Goal: Task Accomplishment & Management: Use online tool/utility

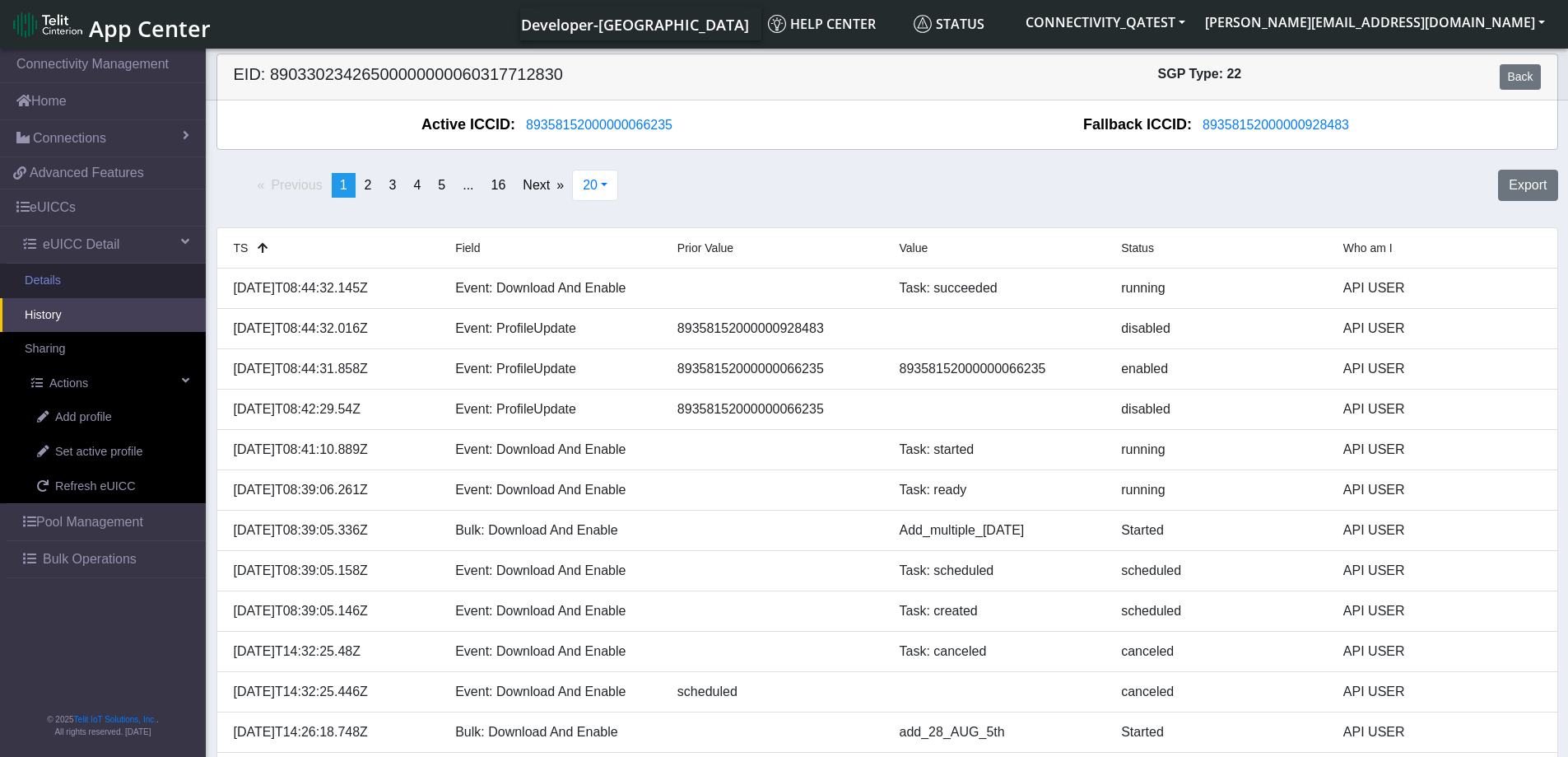
click at [57, 284] on link "Details" at bounding box center [103, 280] width 206 height 34
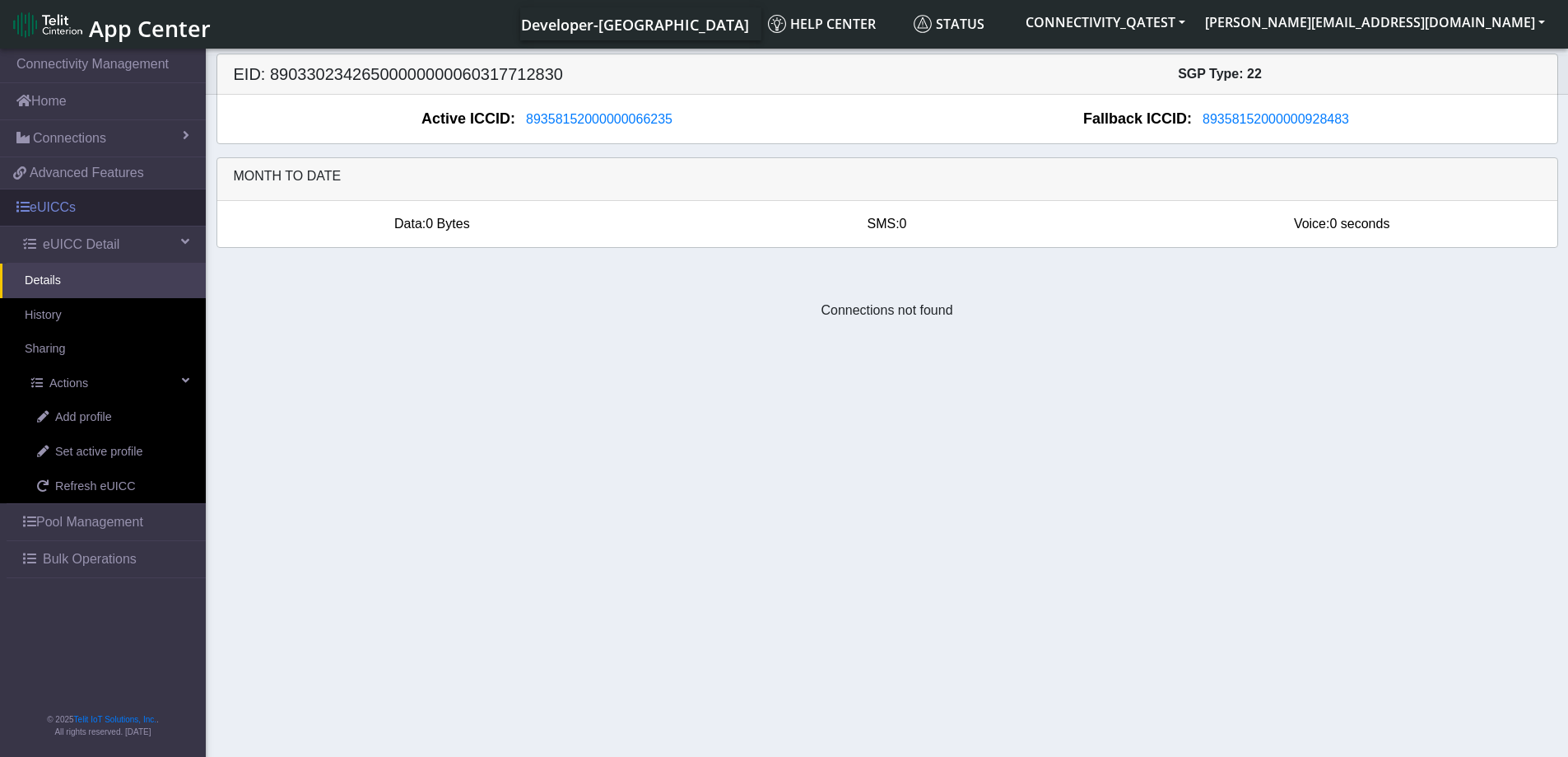
click at [56, 208] on link "eUICCs" at bounding box center [103, 208] width 206 height 36
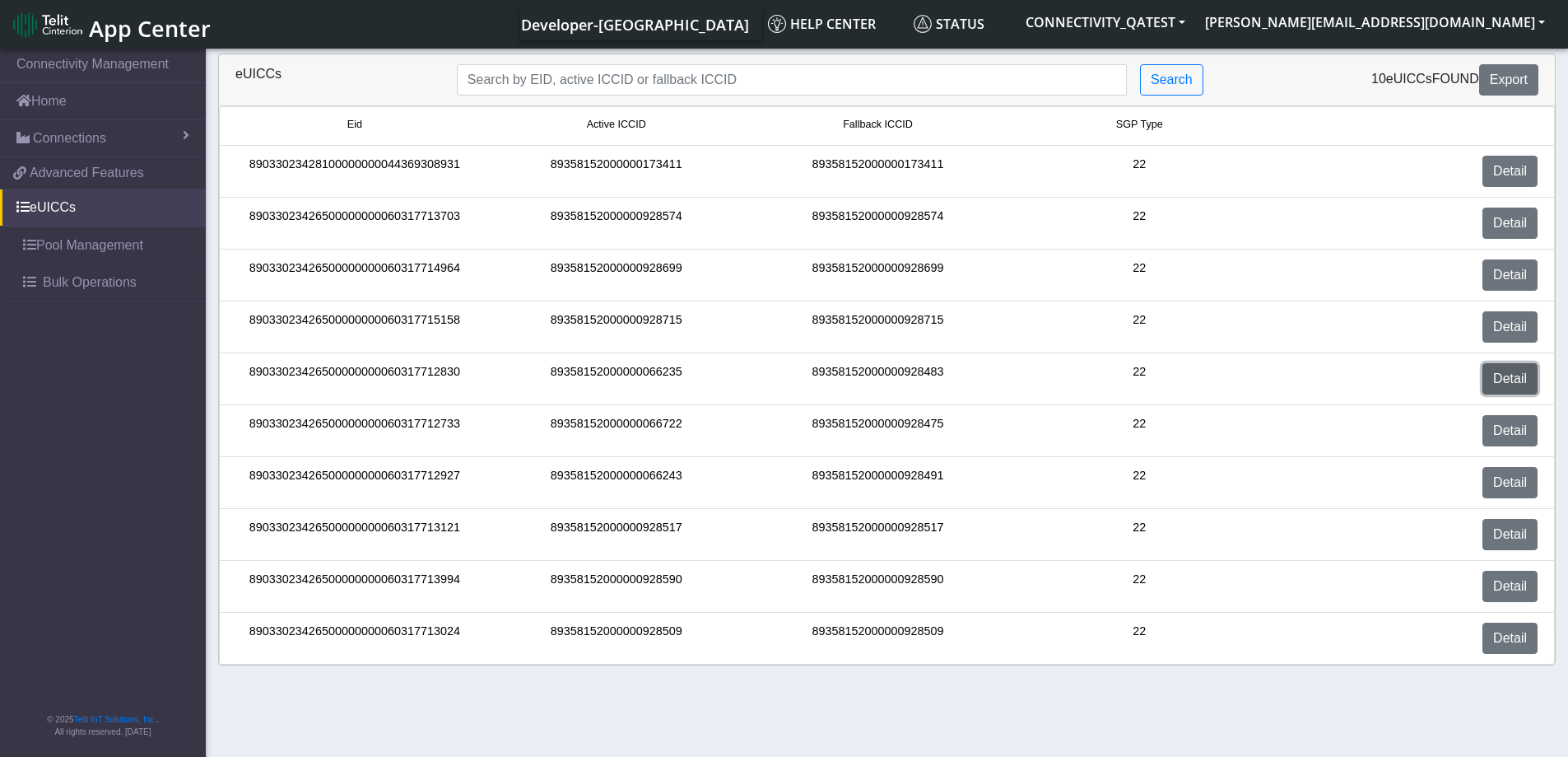
click at [1511, 383] on link "Detail" at bounding box center [1510, 378] width 55 height 31
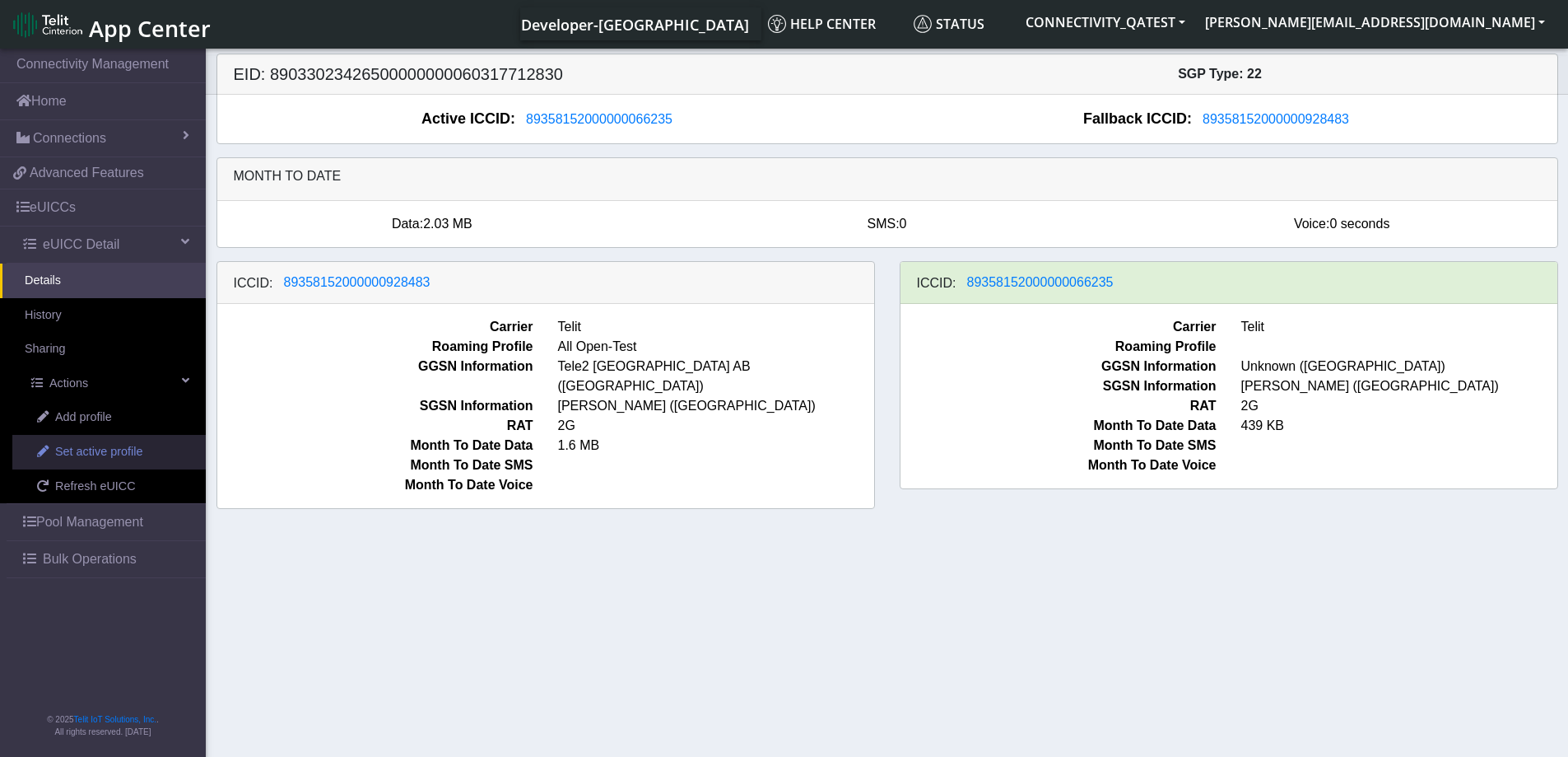
click at [103, 455] on span "Set active profile" at bounding box center [99, 452] width 87 height 18
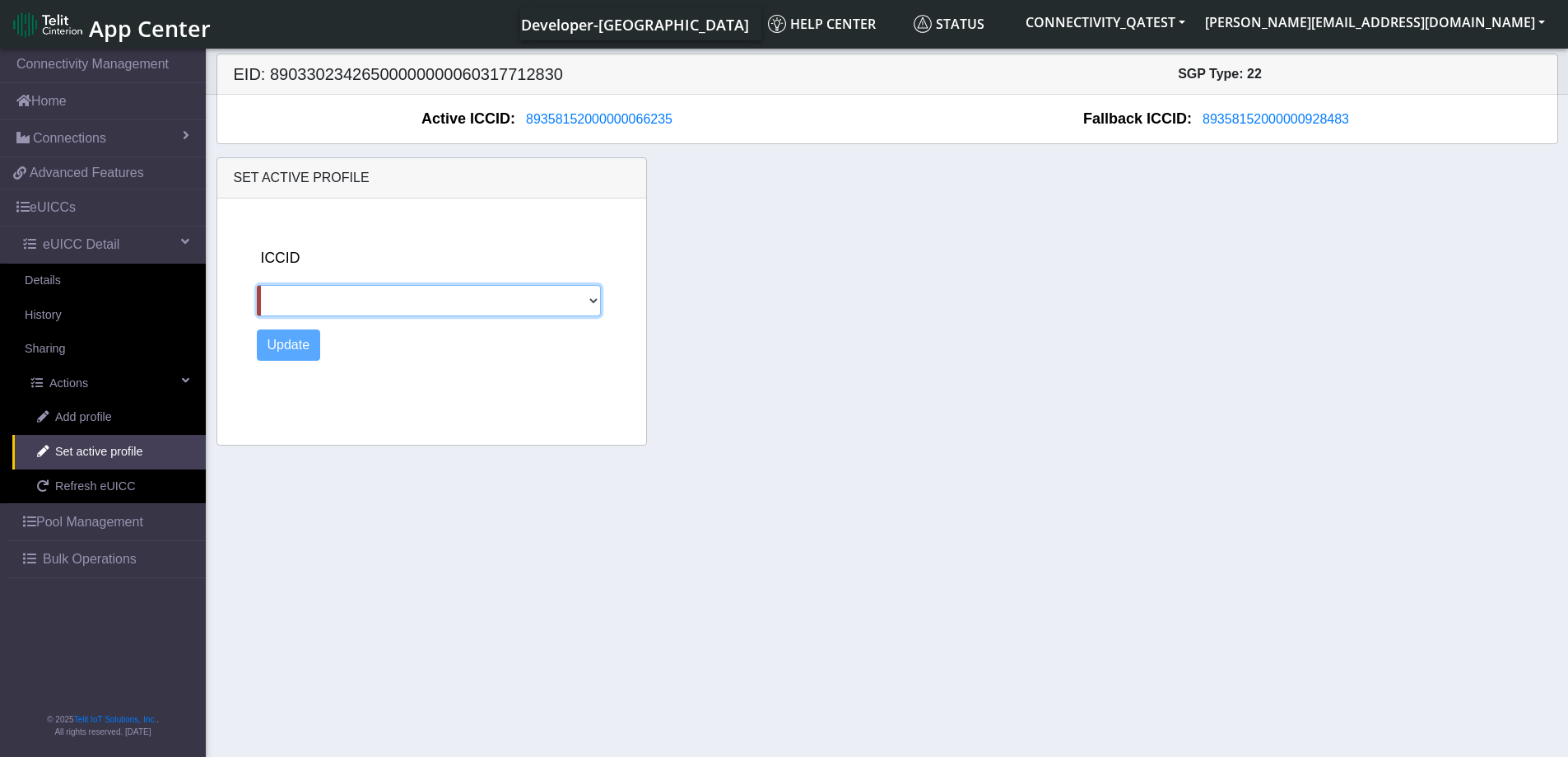
click at [589, 302] on select "89358152000000928483" at bounding box center [429, 300] width 345 height 31
select select "89358152000000928483"
click at [257, 285] on select "89358152000000928483" at bounding box center [429, 300] width 345 height 31
click at [282, 345] on button "Update" at bounding box center [289, 345] width 64 height 31
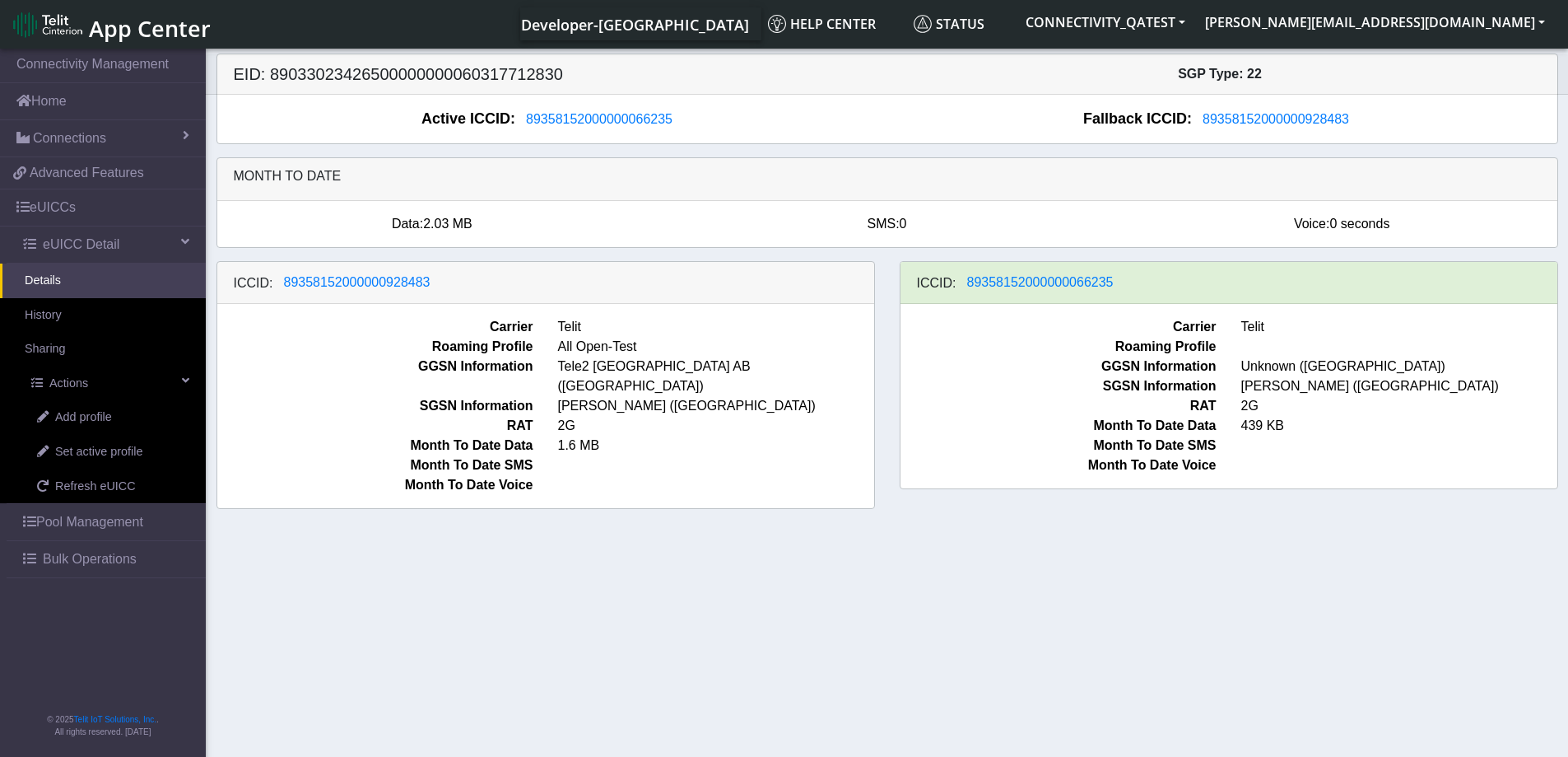
click at [64, 271] on link "Details" at bounding box center [103, 280] width 206 height 34
click at [64, 317] on link "History" at bounding box center [103, 315] width 206 height 34
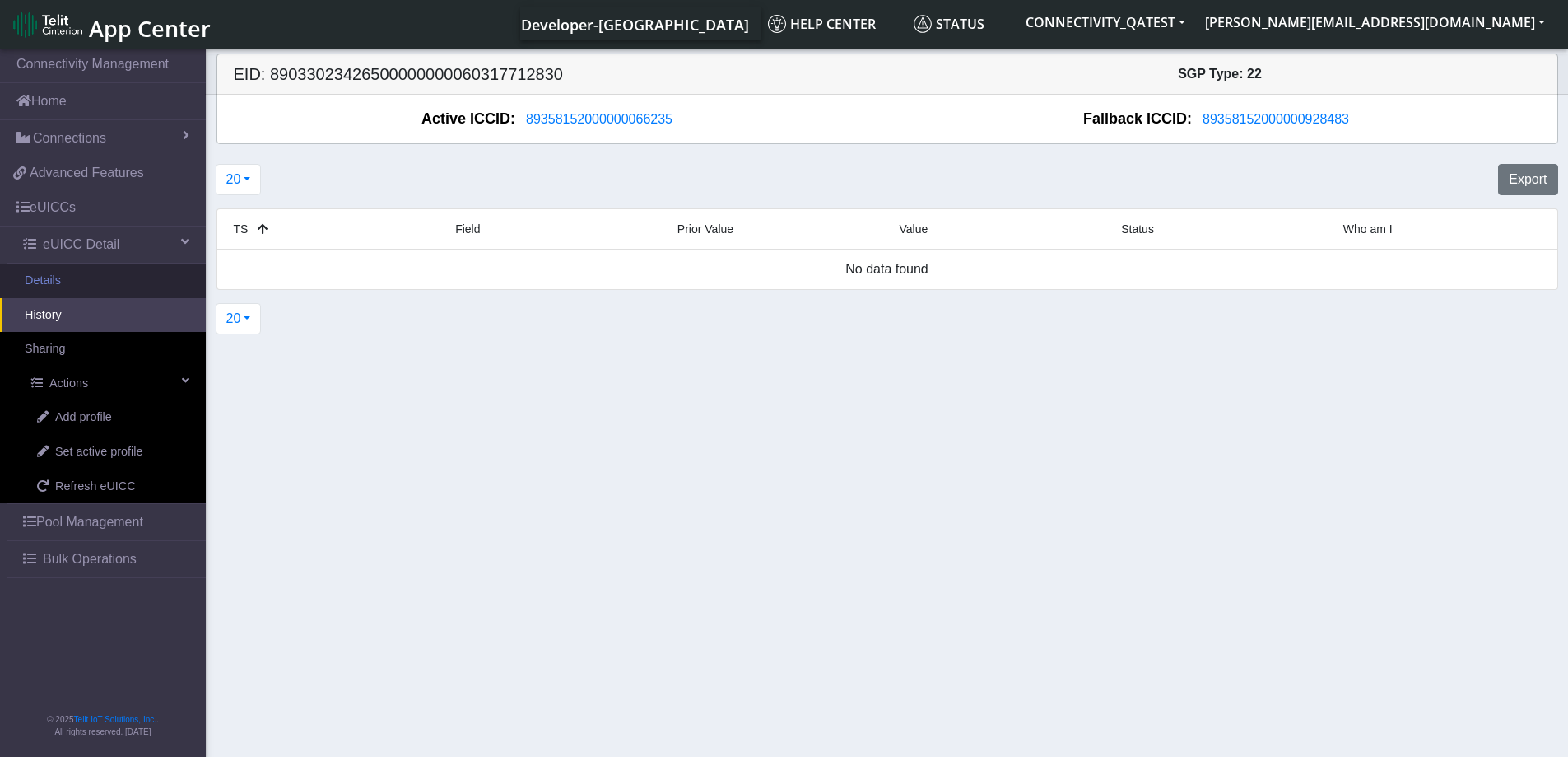
click at [90, 276] on link "Details" at bounding box center [103, 280] width 206 height 34
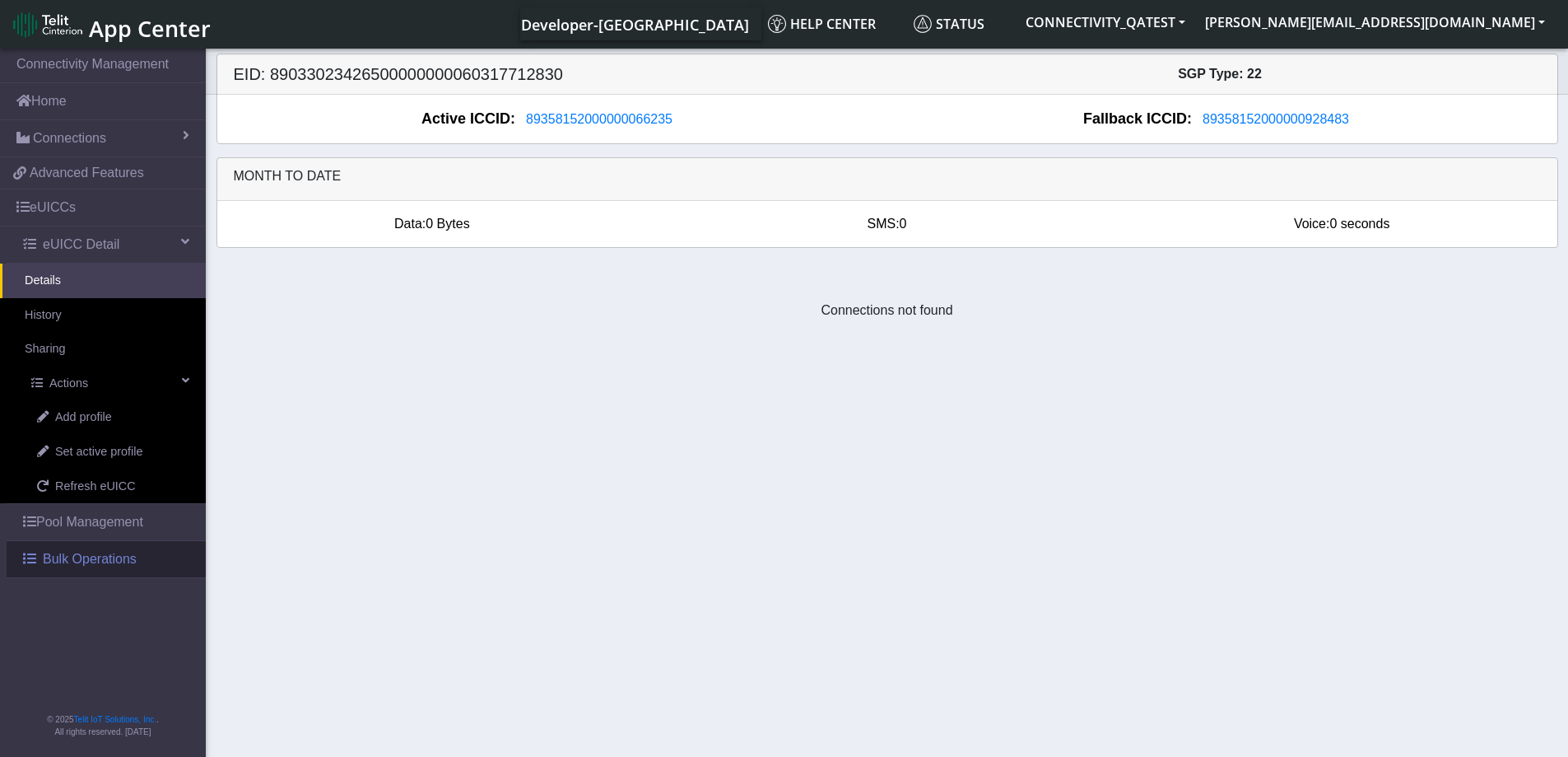
click at [60, 568] on span "Bulk Operations" at bounding box center [89, 559] width 93 height 20
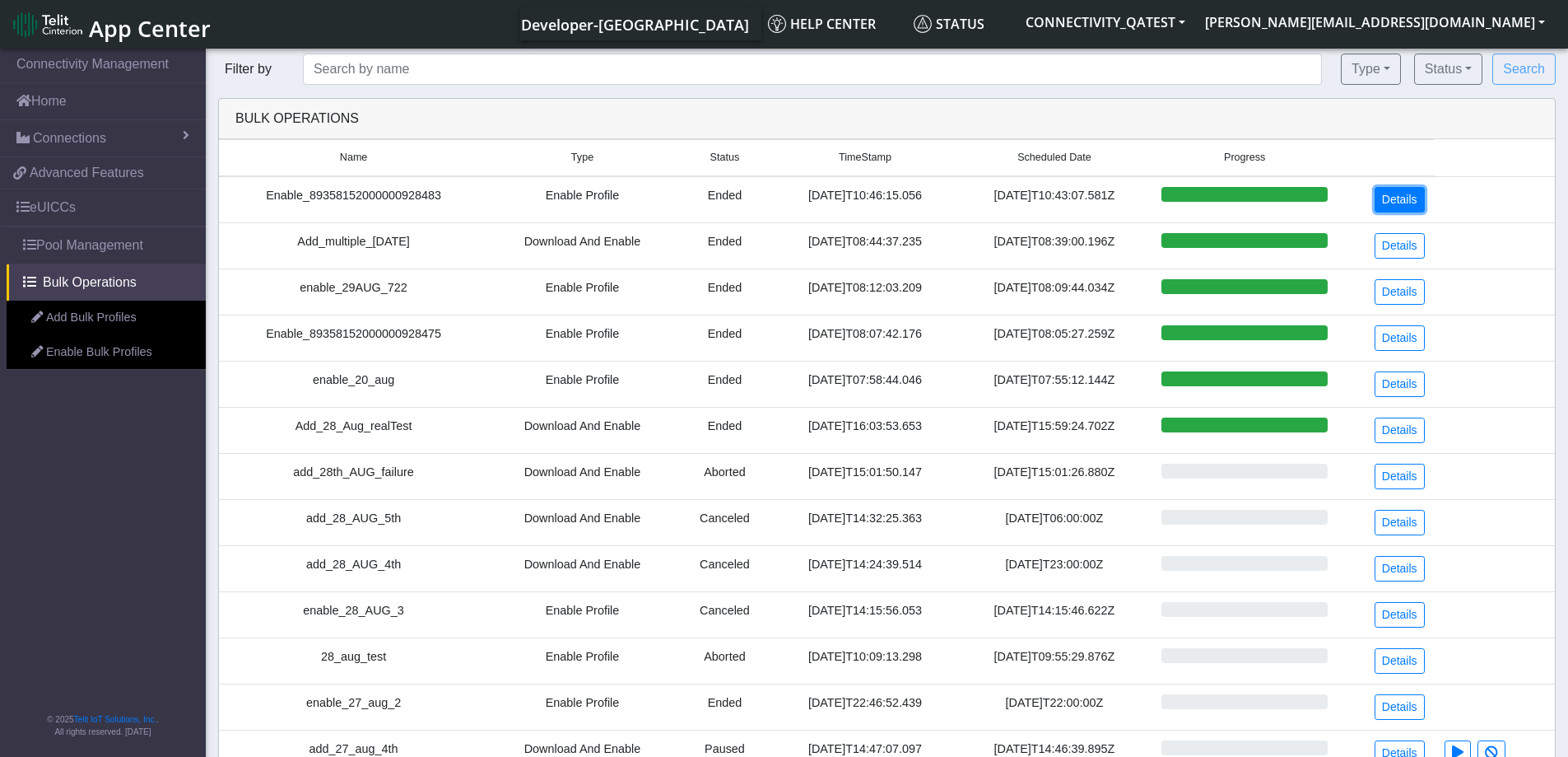
click at [1403, 199] on link "Details" at bounding box center [1399, 200] width 50 height 25
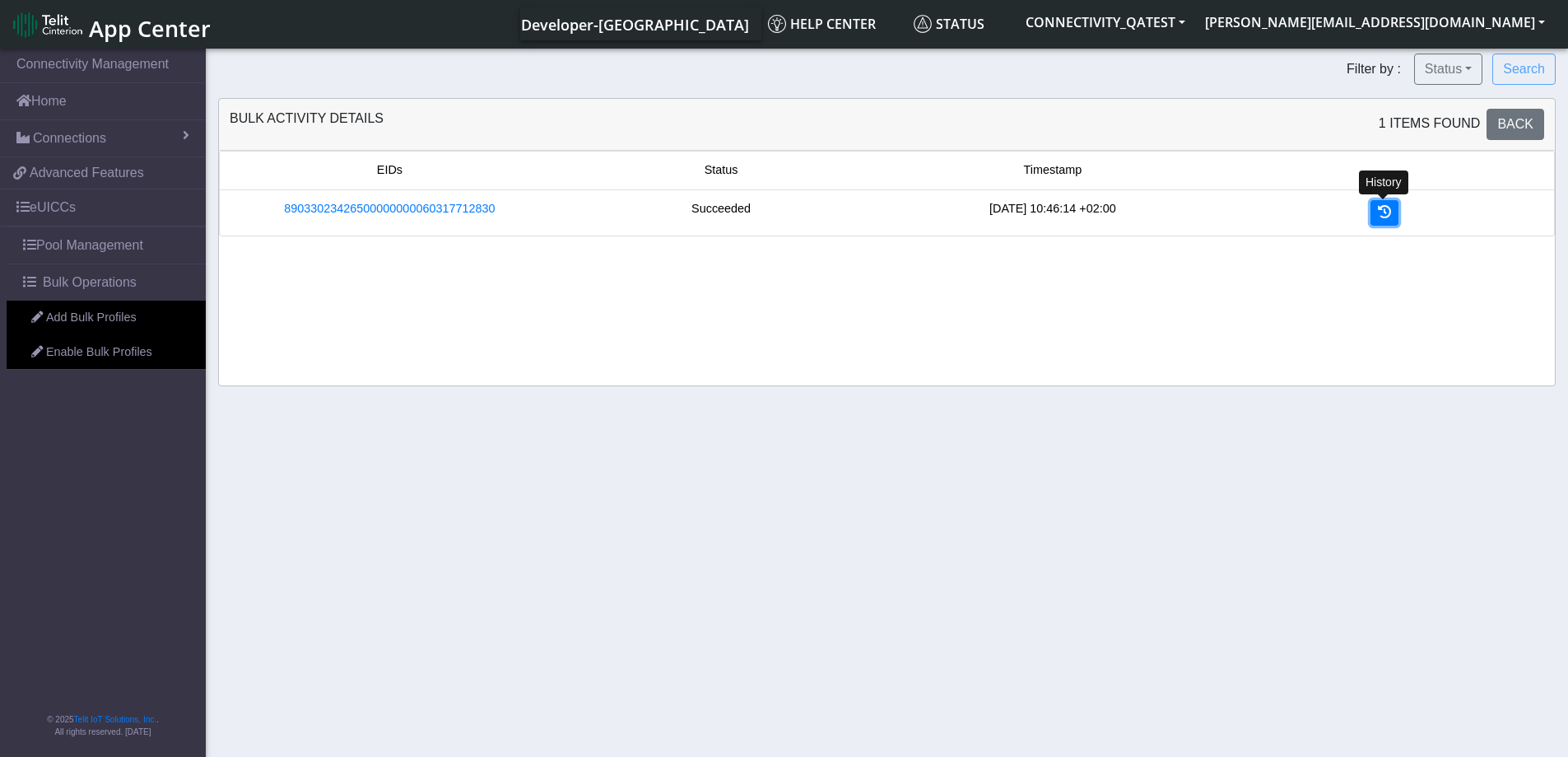
click at [1388, 217] on icon at bounding box center [1384, 211] width 14 height 14
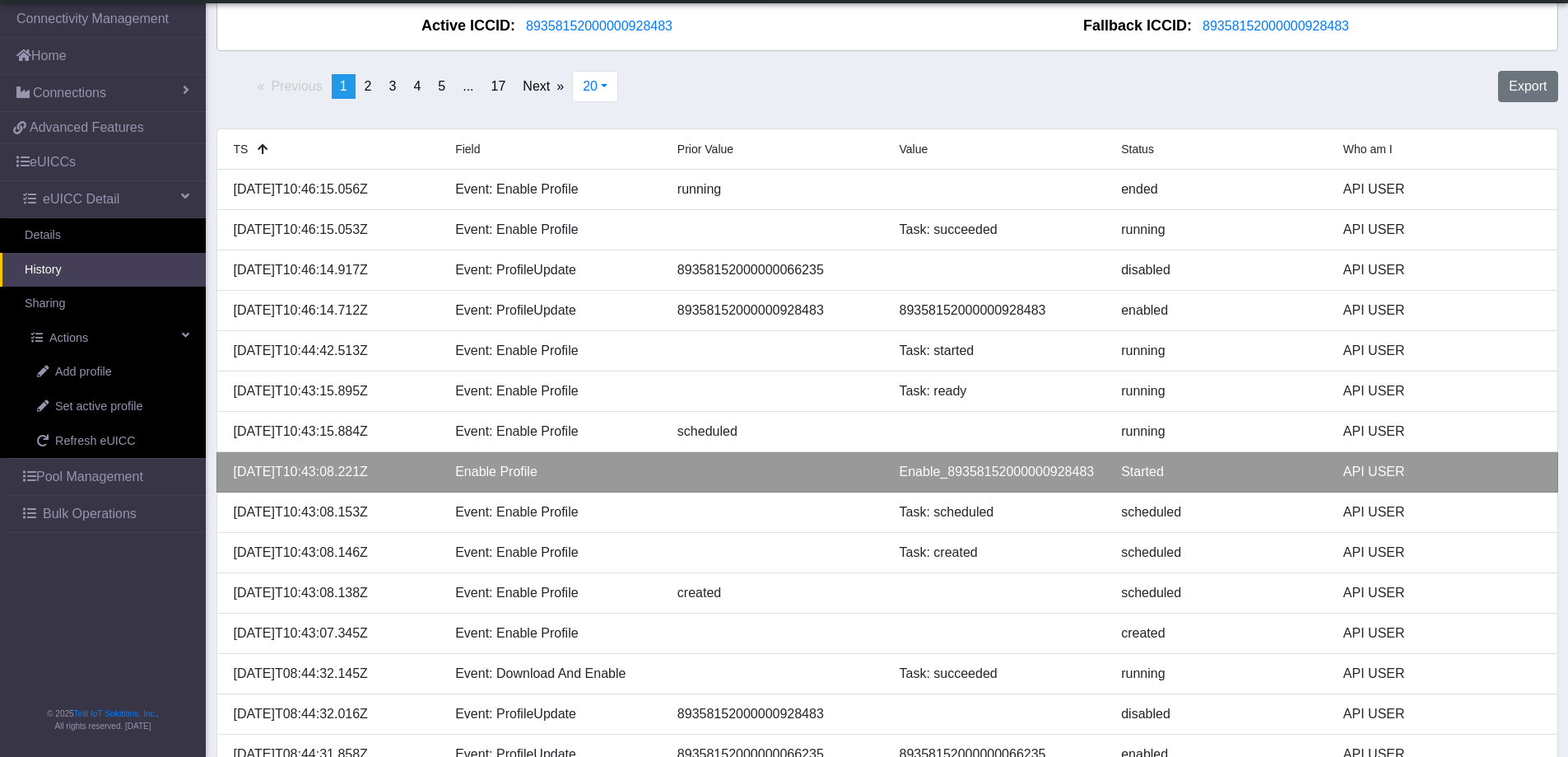
scroll to position [83, 0]
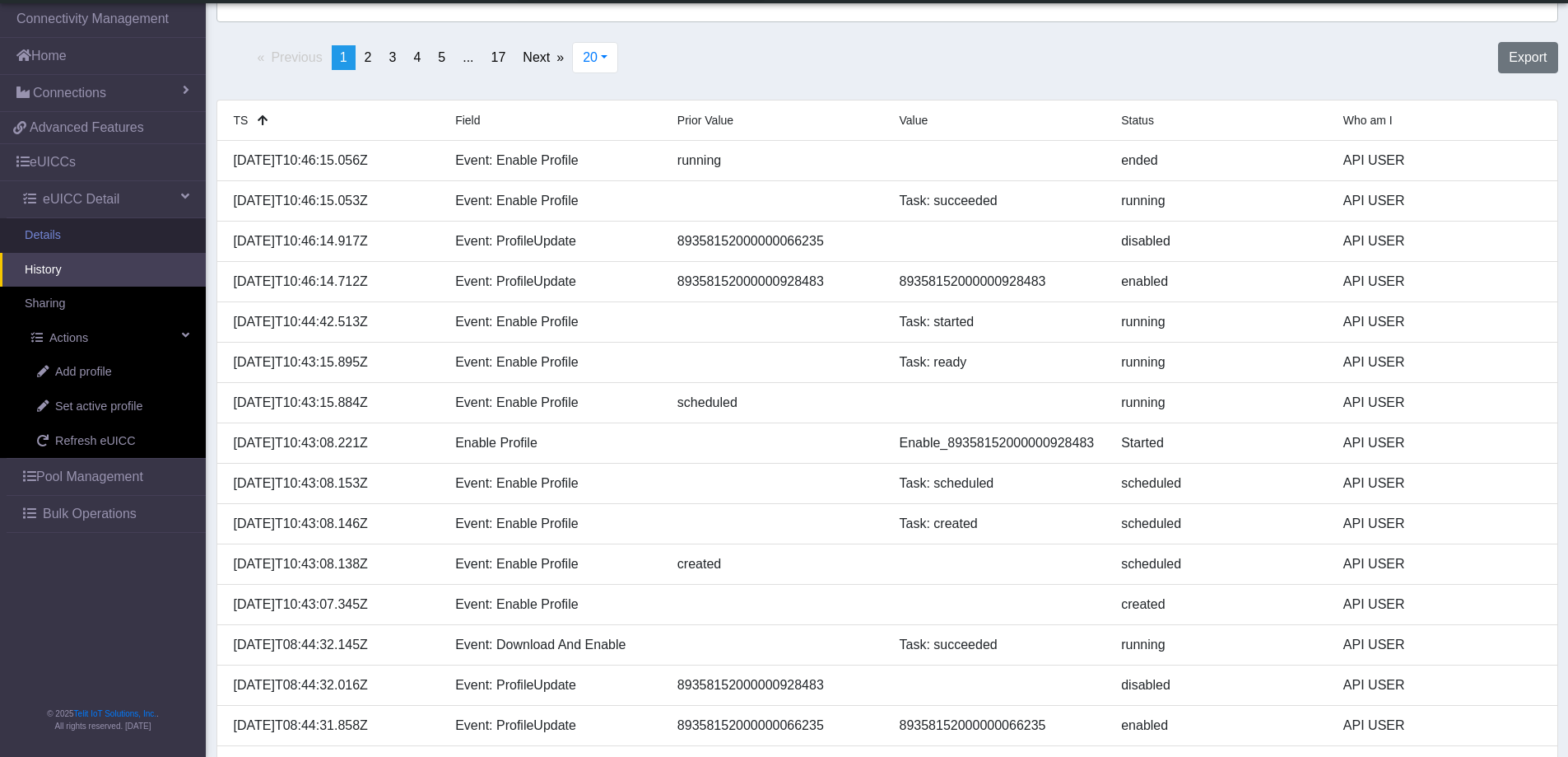
click at [54, 242] on link "Details" at bounding box center [103, 235] width 206 height 34
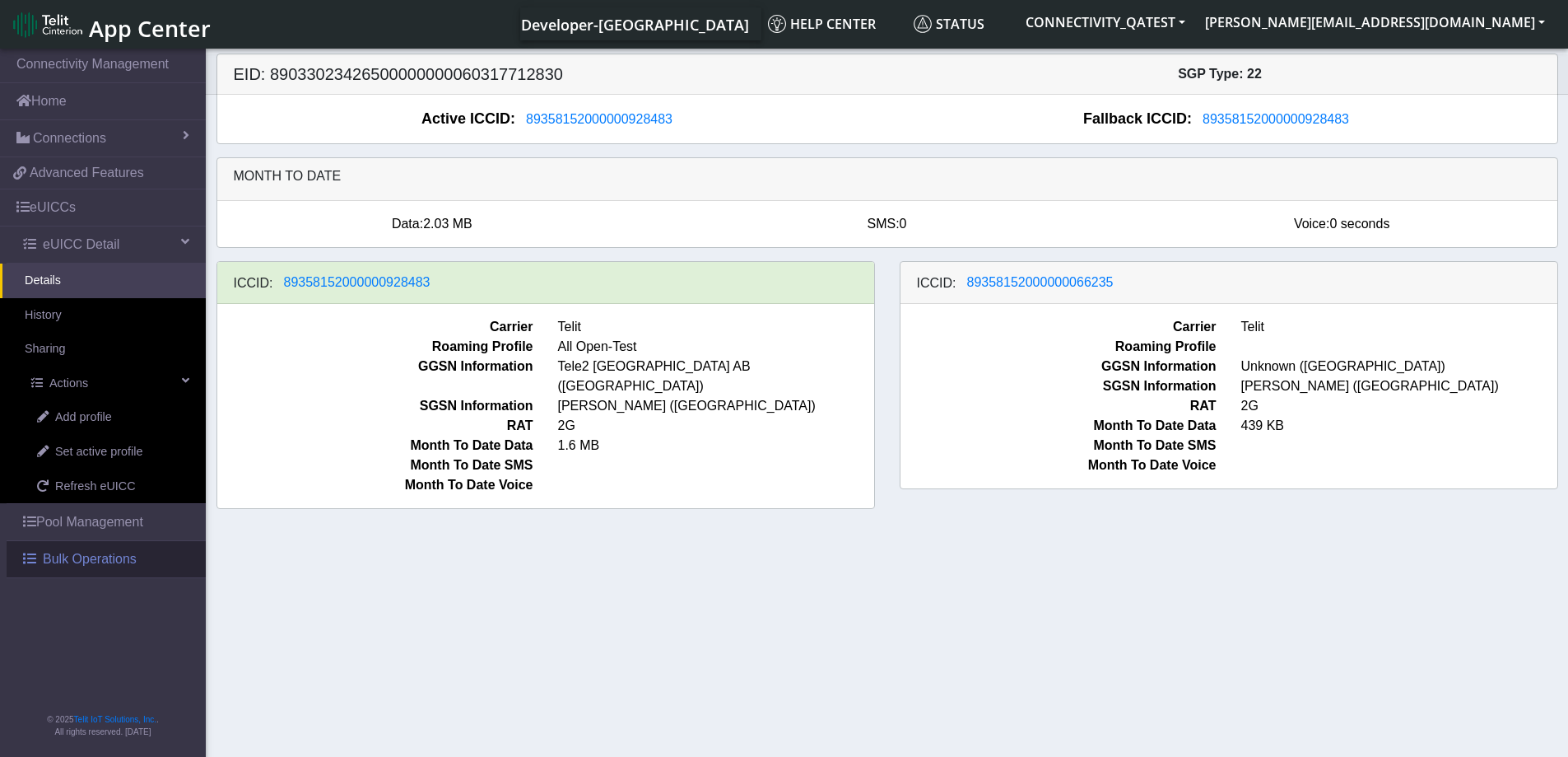
click at [64, 566] on span "Bulk Operations" at bounding box center [89, 559] width 93 height 20
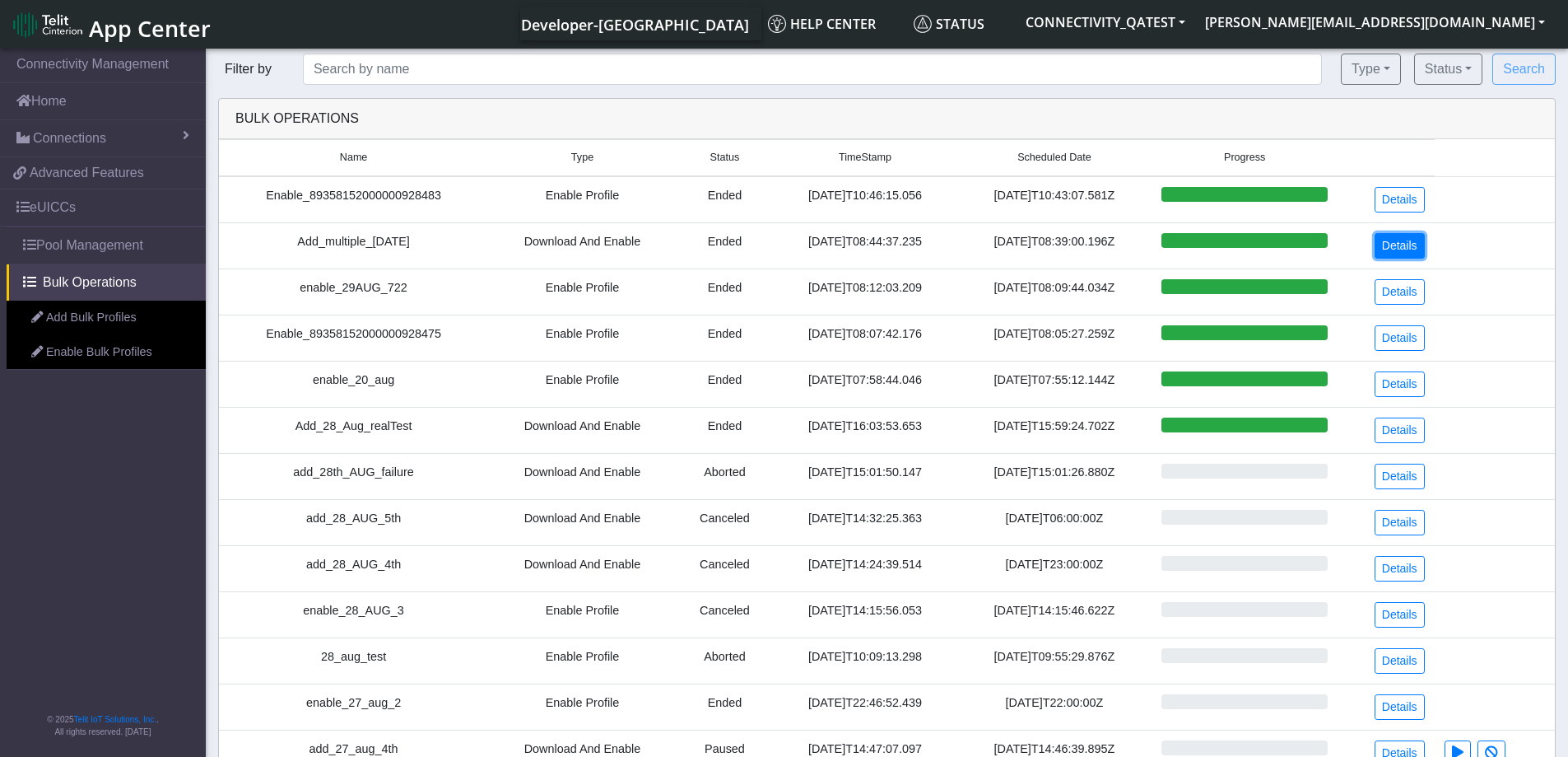
click at [1399, 241] on link "Details" at bounding box center [1399, 246] width 50 height 25
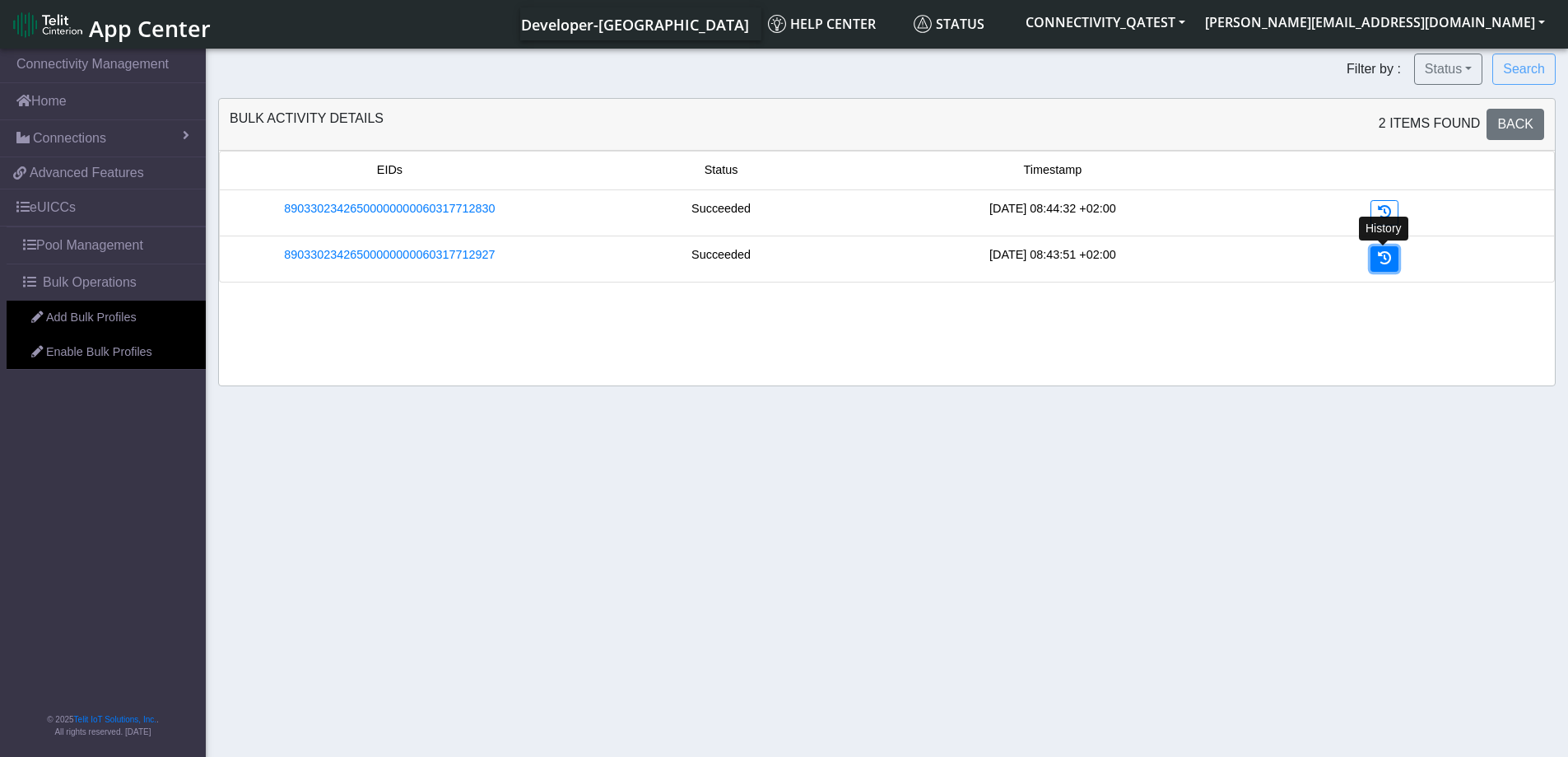
click at [1385, 252] on icon at bounding box center [1384, 258] width 14 height 14
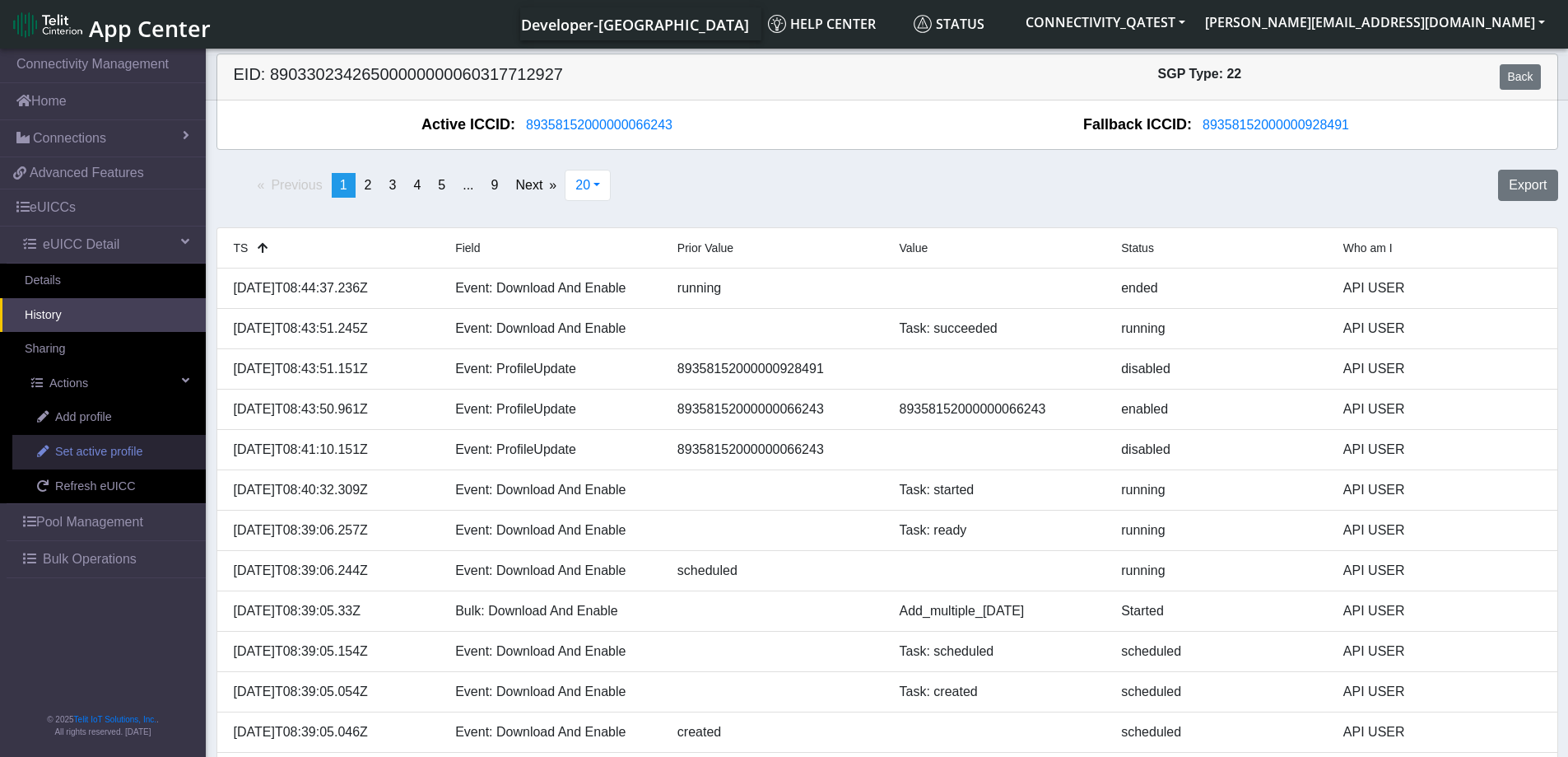
click at [91, 452] on span "Set active profile" at bounding box center [99, 452] width 87 height 18
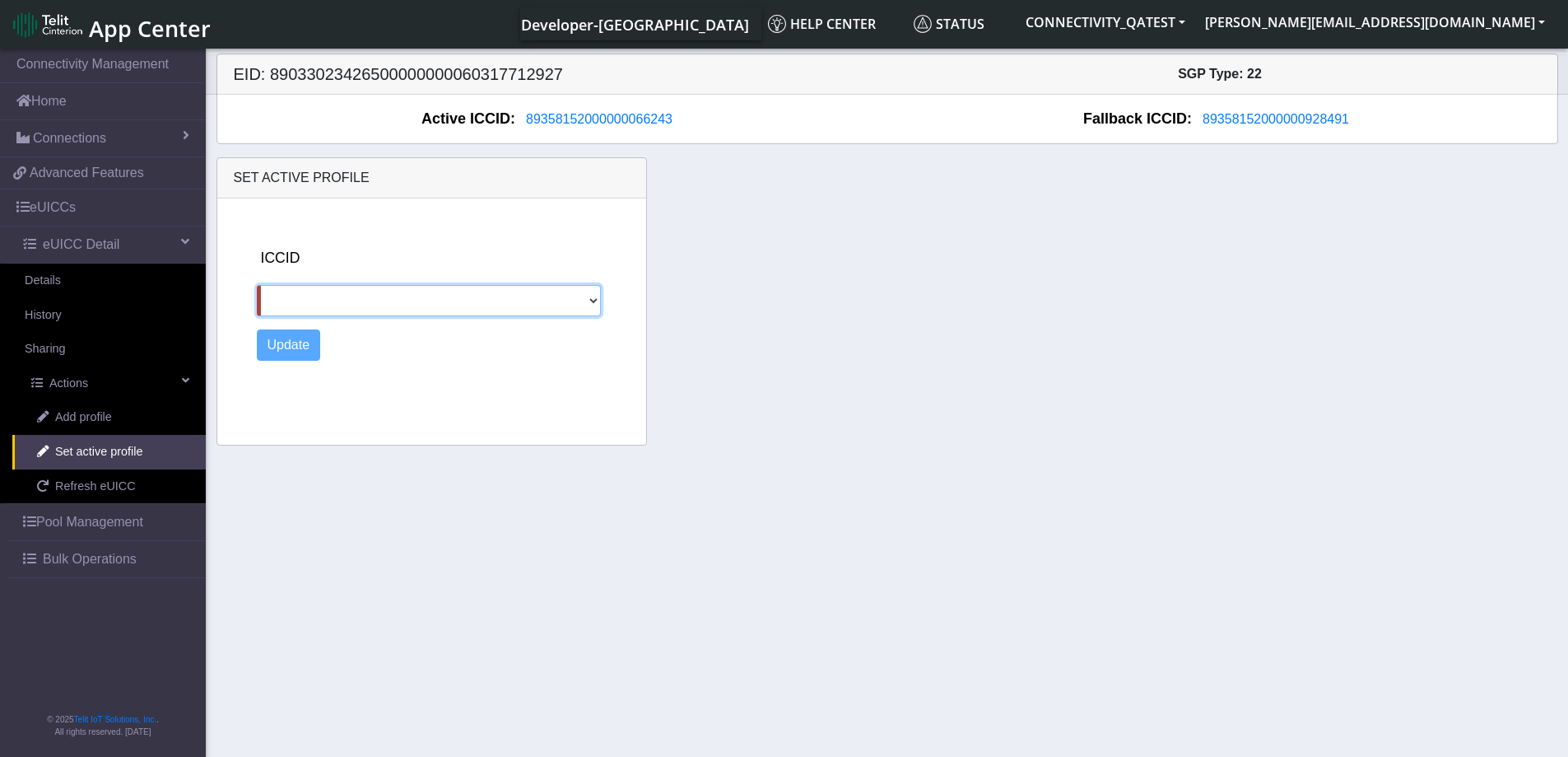
click at [591, 304] on select "89358152000000928491" at bounding box center [429, 300] width 345 height 31
select select "89358152000000928491"
click at [257, 285] on select "89358152000000928491" at bounding box center [429, 300] width 345 height 31
click at [277, 345] on button "Update" at bounding box center [289, 345] width 64 height 31
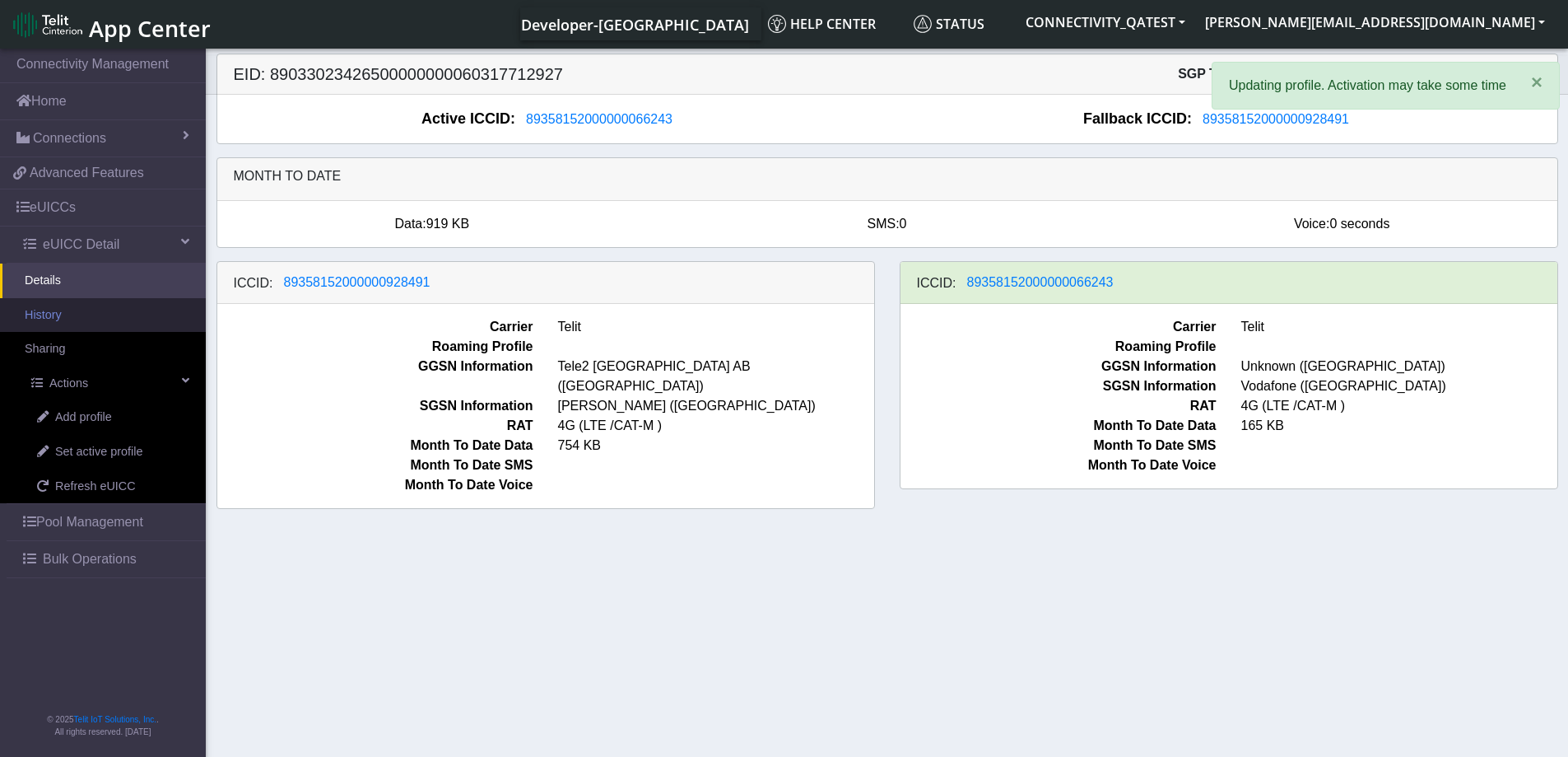
click at [74, 318] on link "History" at bounding box center [103, 315] width 206 height 34
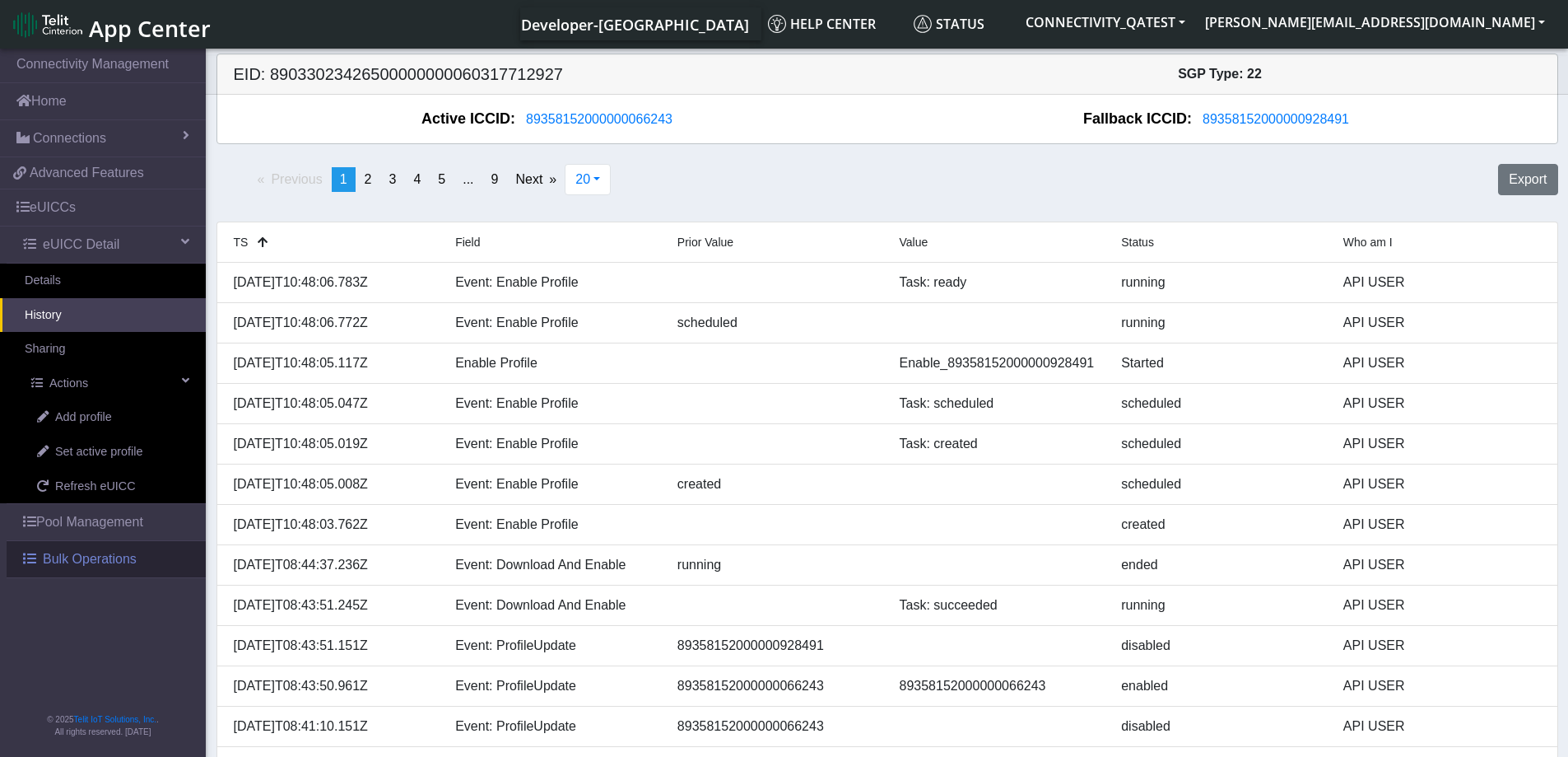
click at [51, 565] on span "Bulk Operations" at bounding box center [89, 559] width 93 height 20
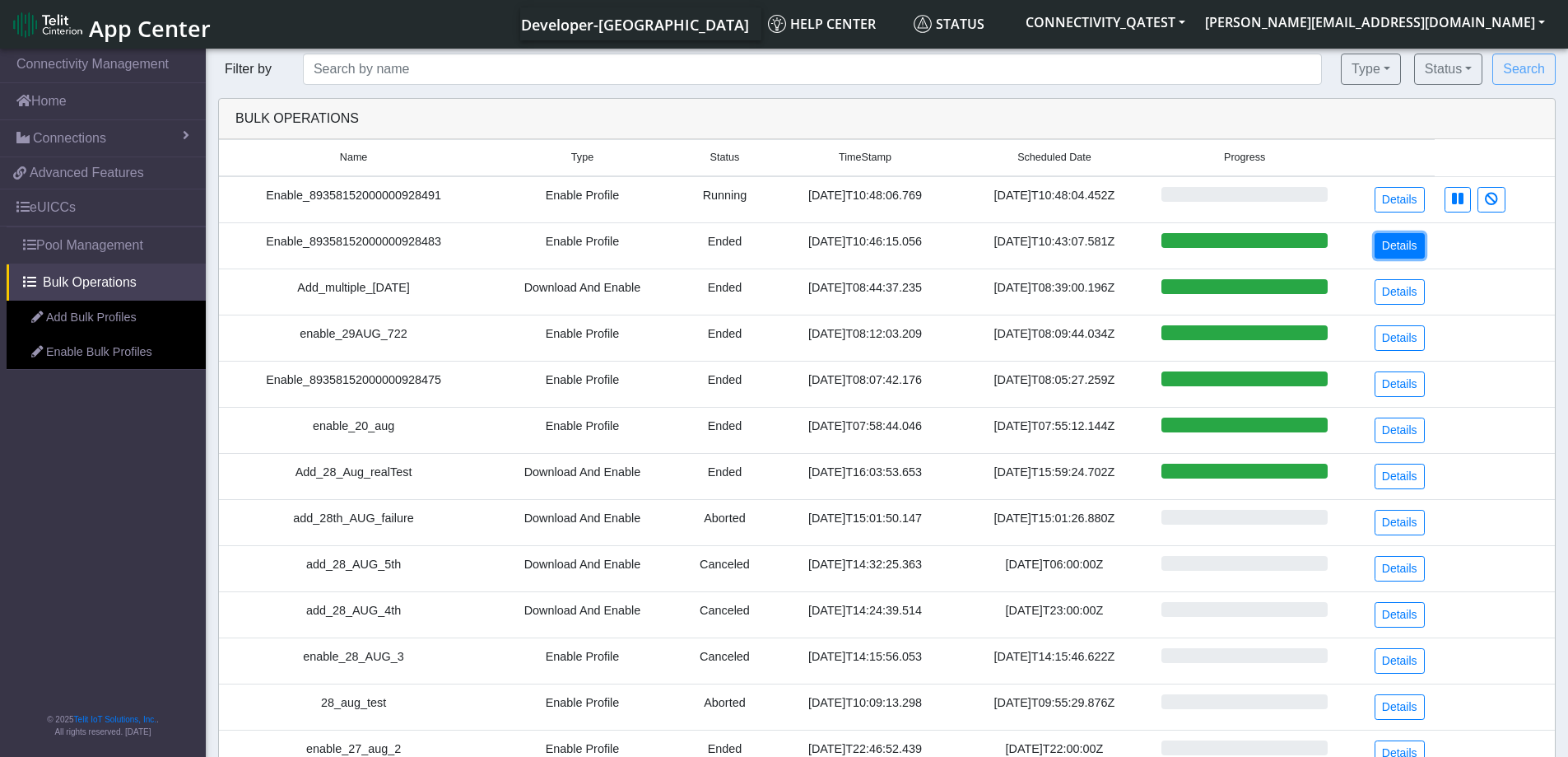
click at [1410, 243] on link "Details" at bounding box center [1399, 246] width 50 height 25
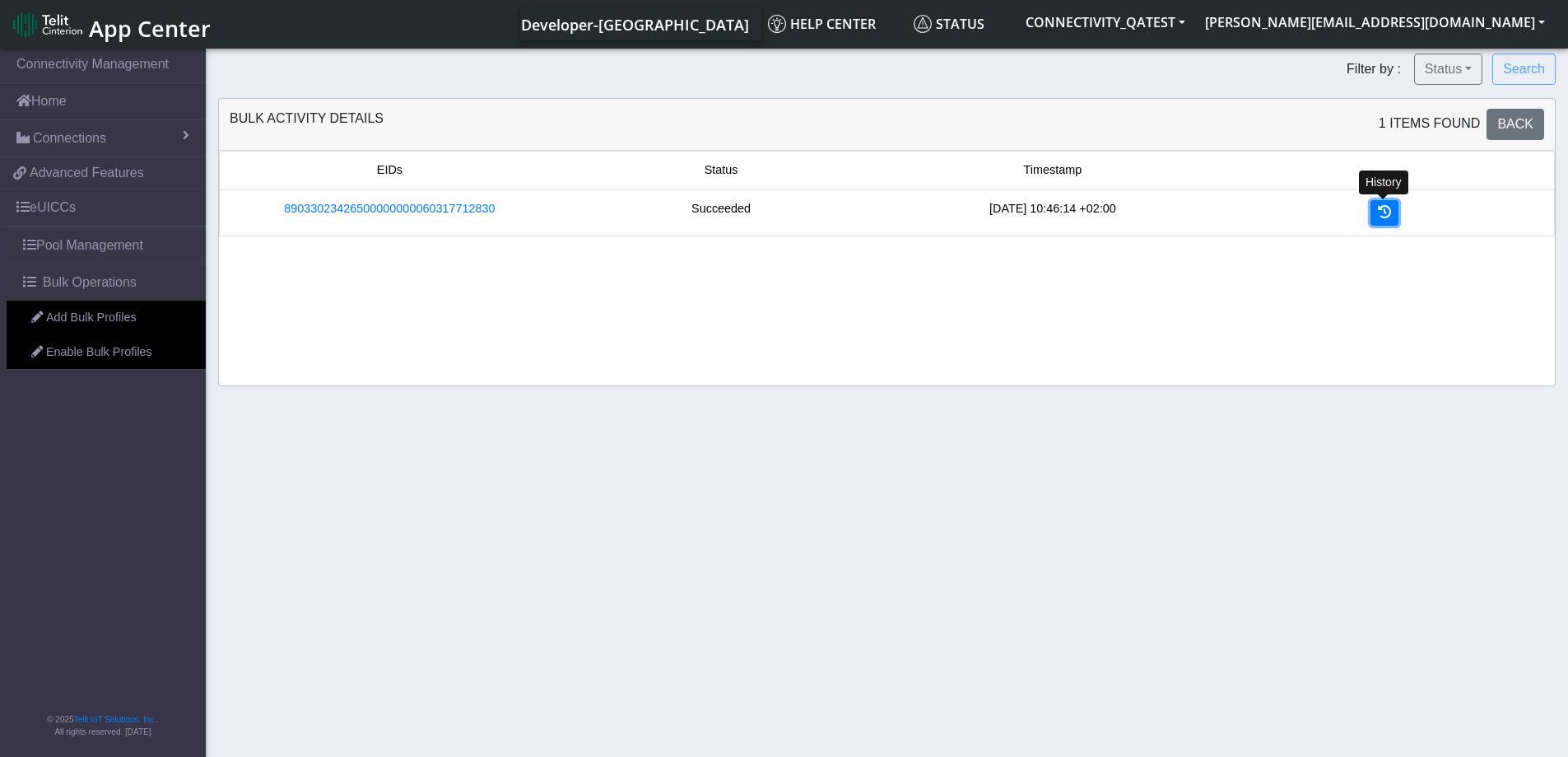
click at [1385, 217] on icon at bounding box center [1384, 211] width 14 height 14
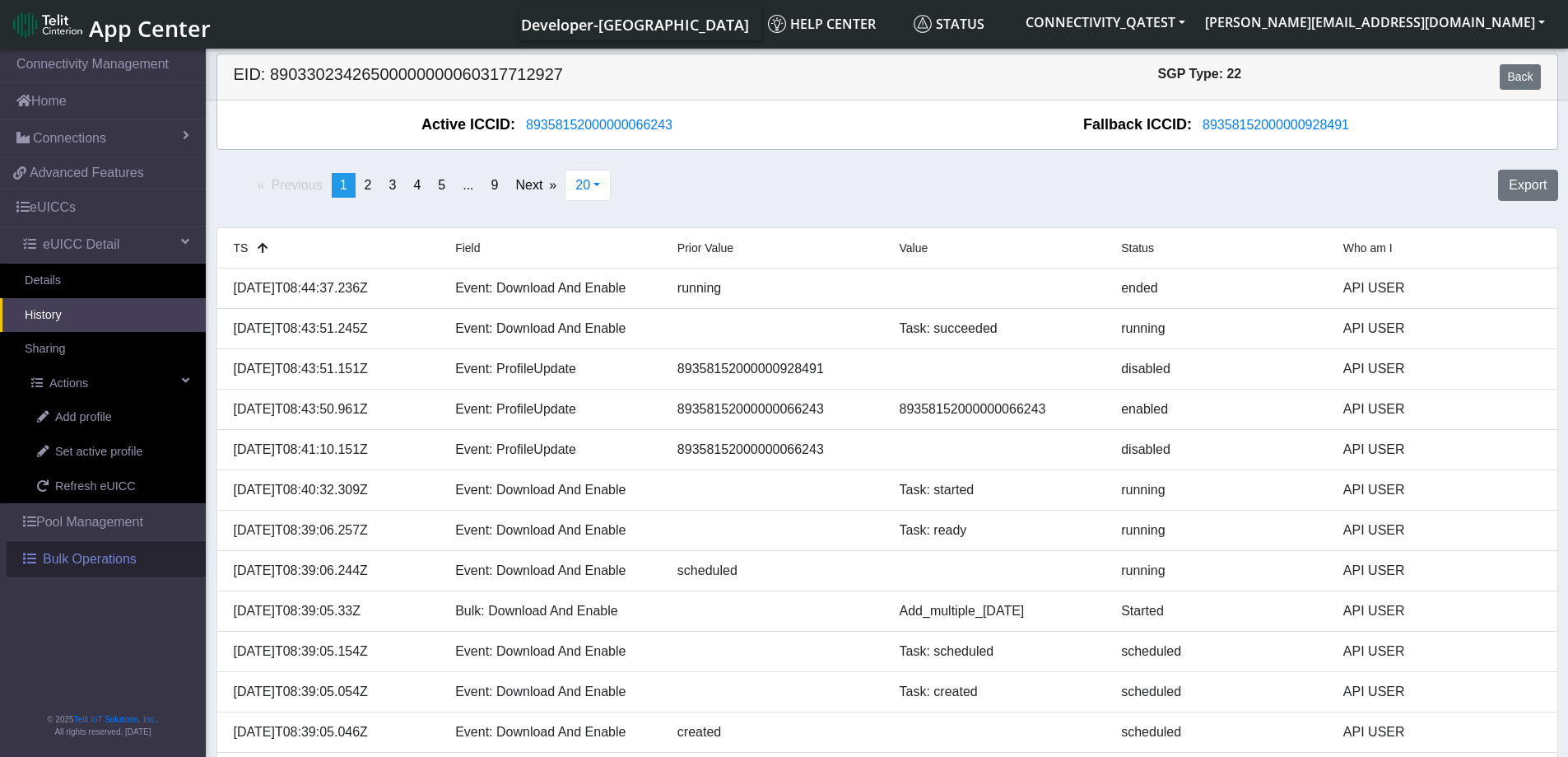
click at [66, 559] on span "Bulk Operations" at bounding box center [89, 559] width 93 height 20
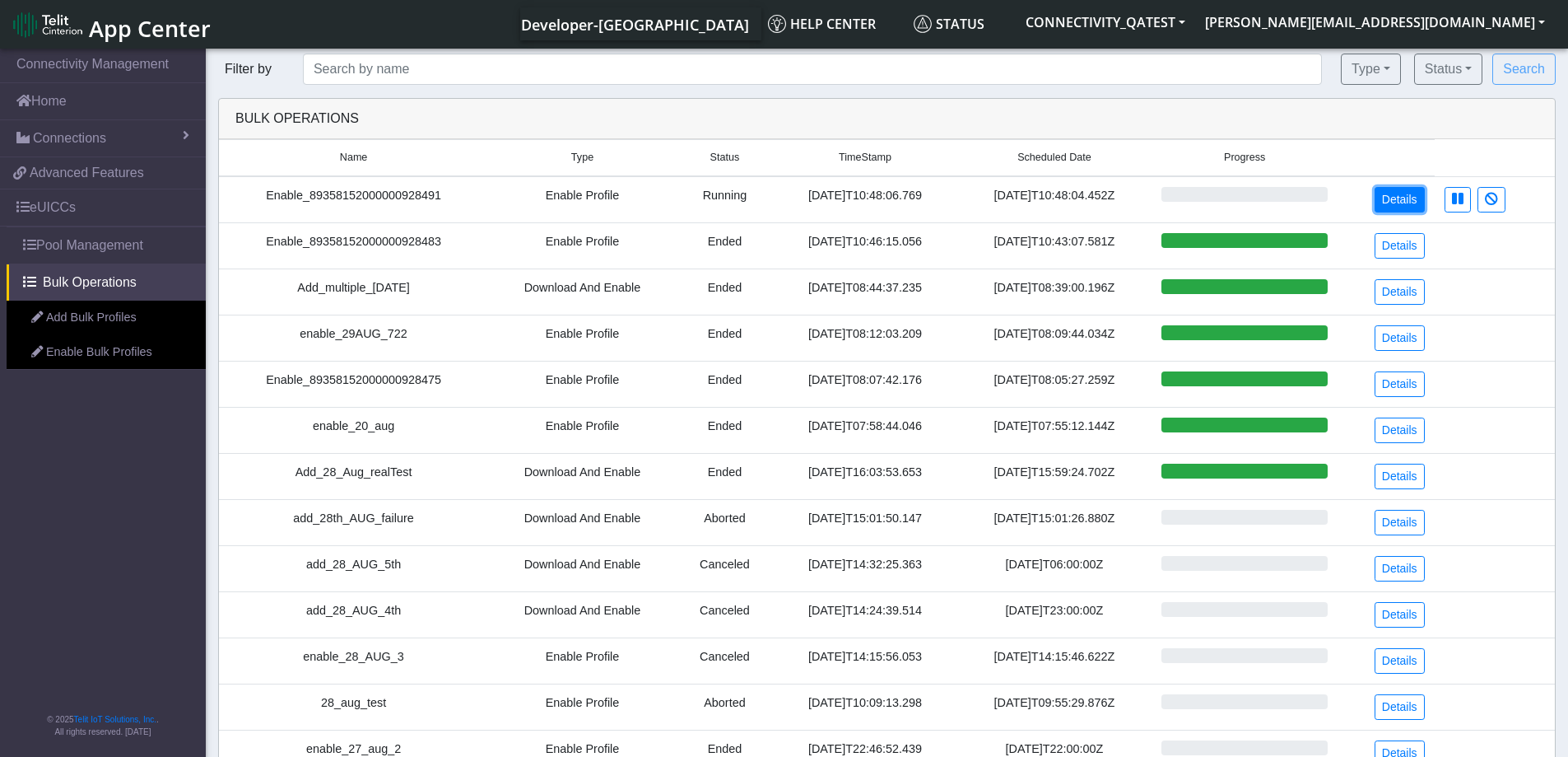
click at [1403, 196] on link "Details" at bounding box center [1399, 200] width 50 height 25
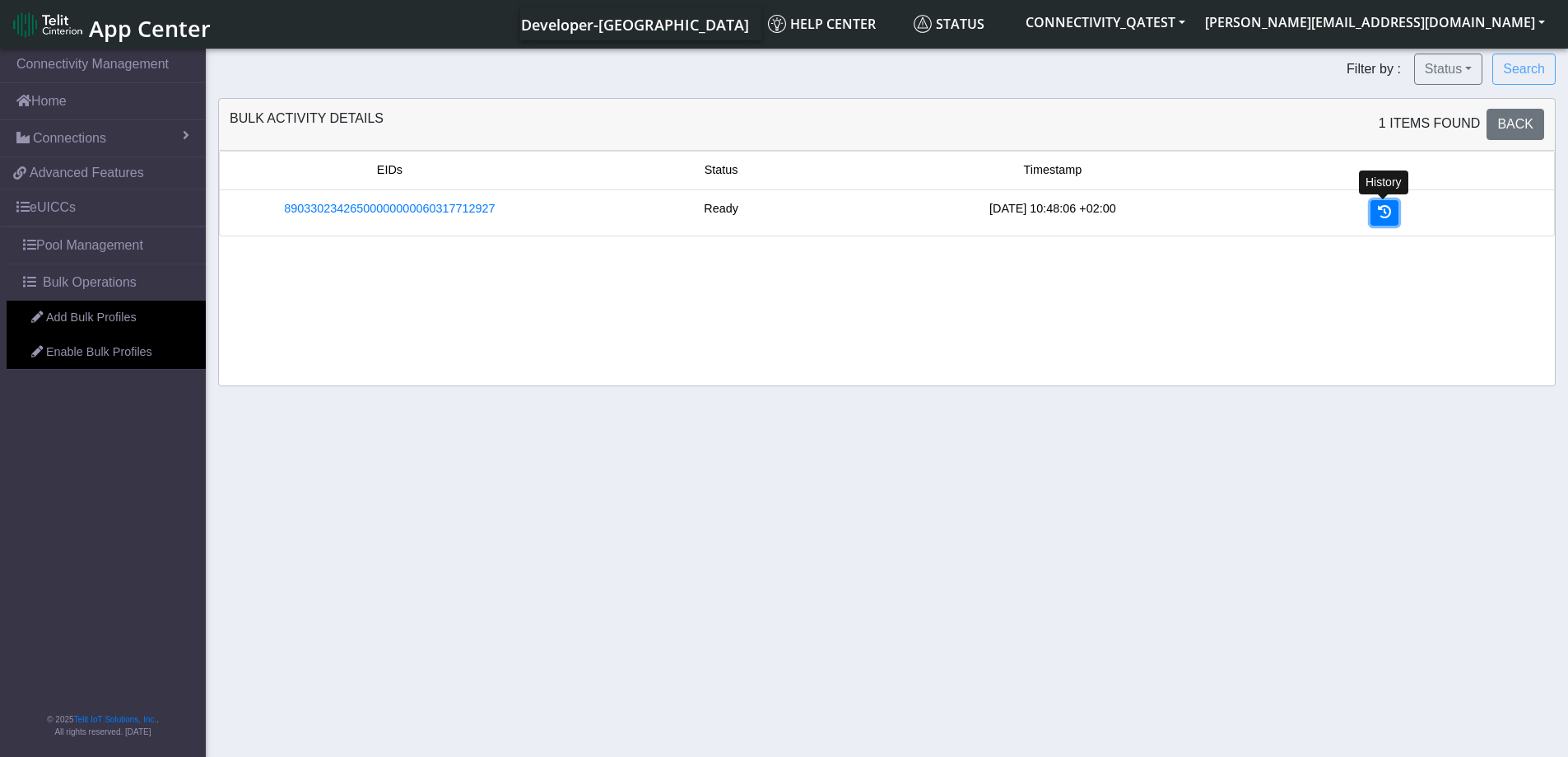
click at [1394, 215] on link at bounding box center [1384, 212] width 28 height 25
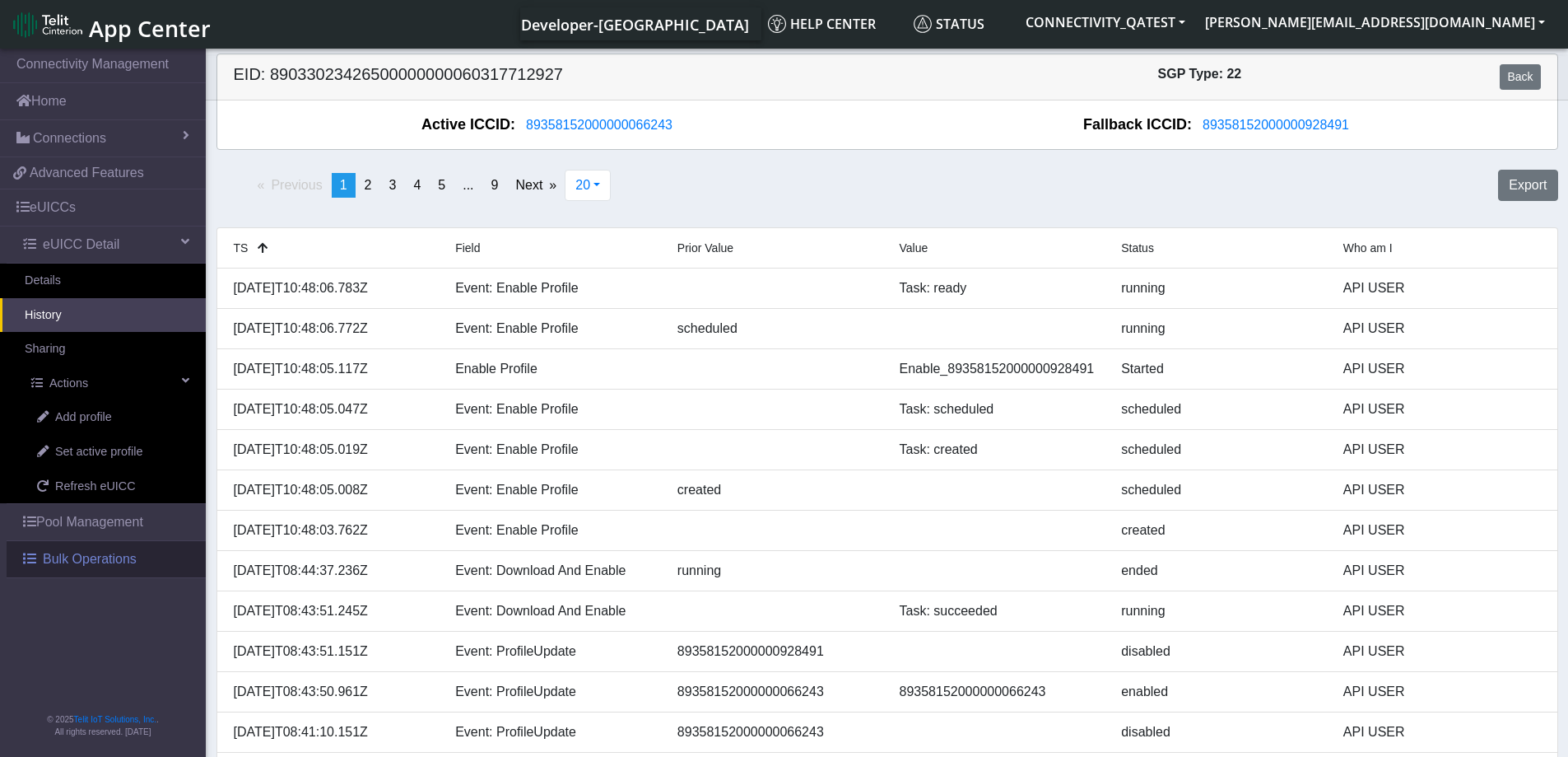
click at [66, 565] on span "Bulk Operations" at bounding box center [89, 559] width 93 height 20
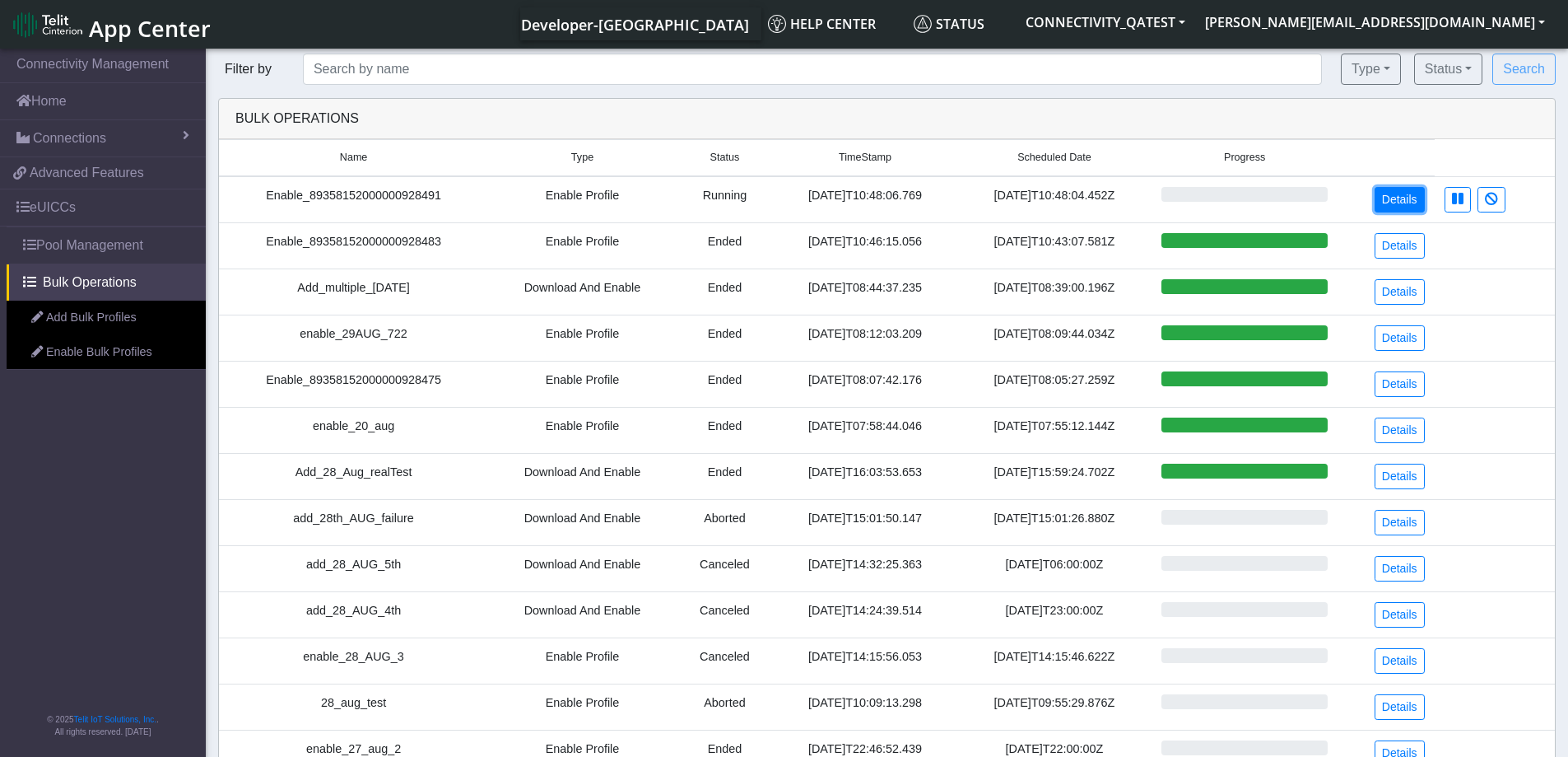
click at [1411, 196] on link "Details" at bounding box center [1399, 200] width 50 height 25
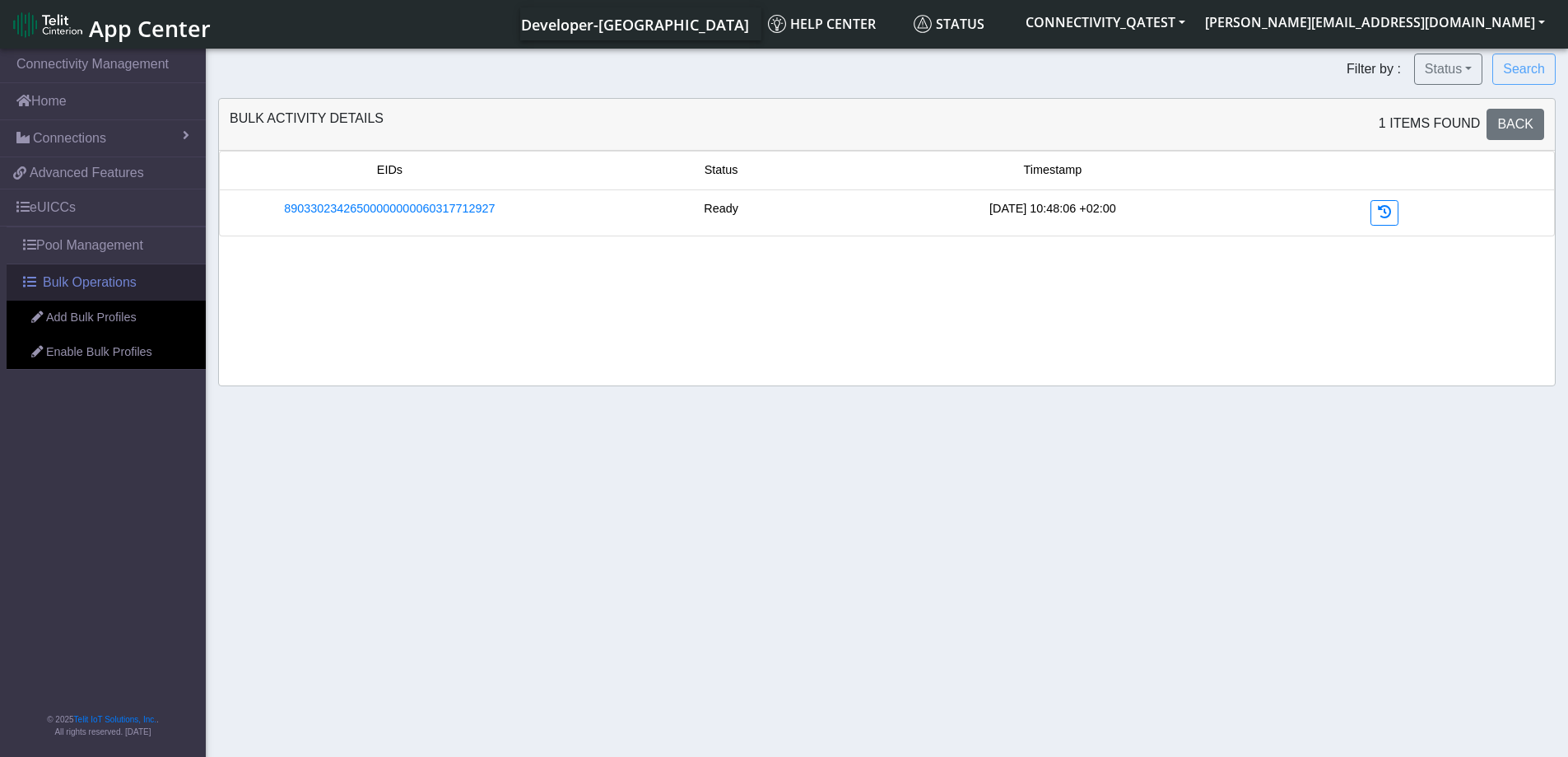
click at [78, 279] on span "Bulk Operations" at bounding box center [89, 282] width 93 height 20
